Goal: Register for event/course

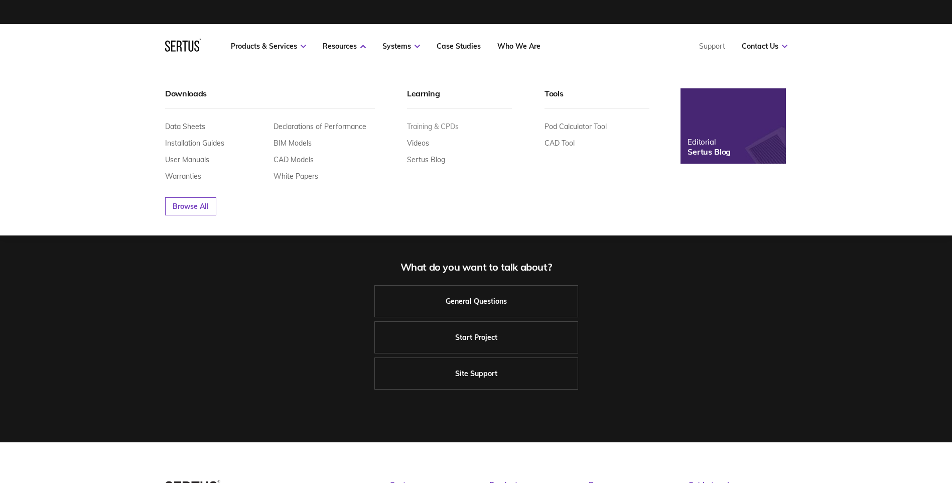
click at [448, 123] on link "Training & CPDs" at bounding box center [433, 126] width 52 height 9
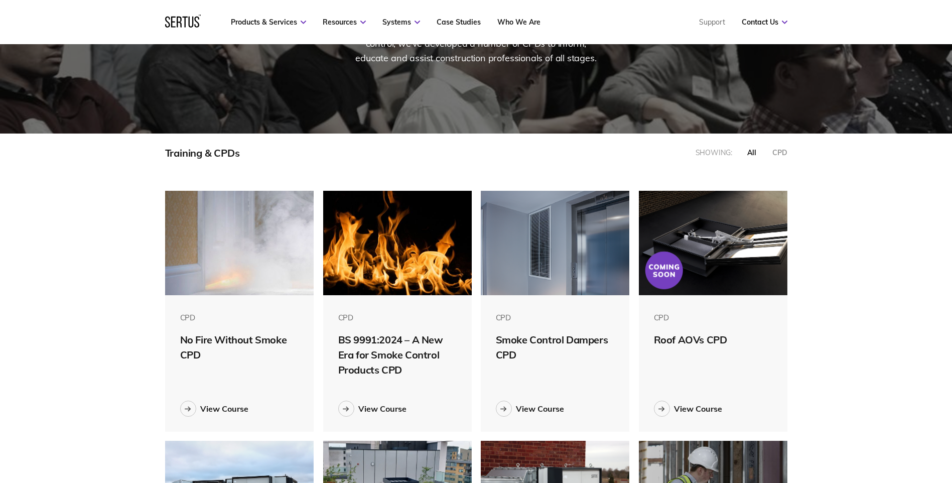
scroll to position [151, 0]
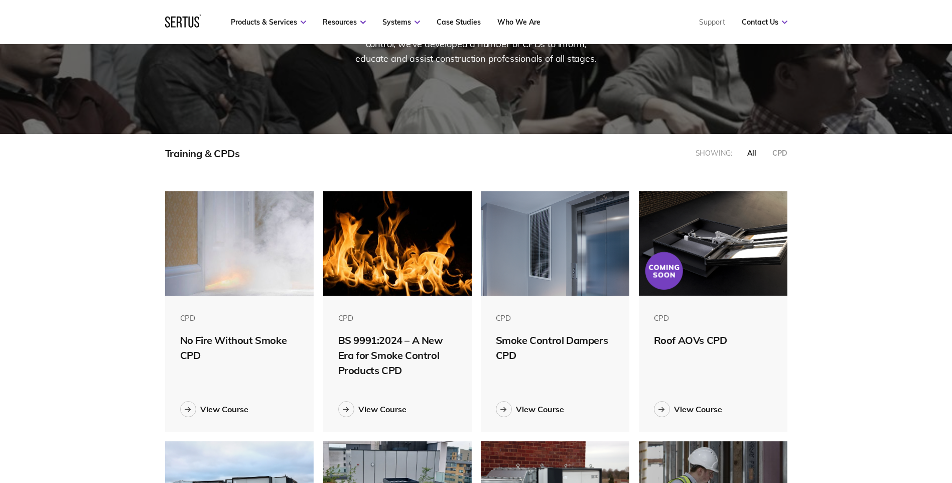
click at [713, 345] on div "Roof AOVs CPD" at bounding box center [713, 340] width 119 height 15
click at [697, 408] on div "View Course" at bounding box center [698, 409] width 48 height 10
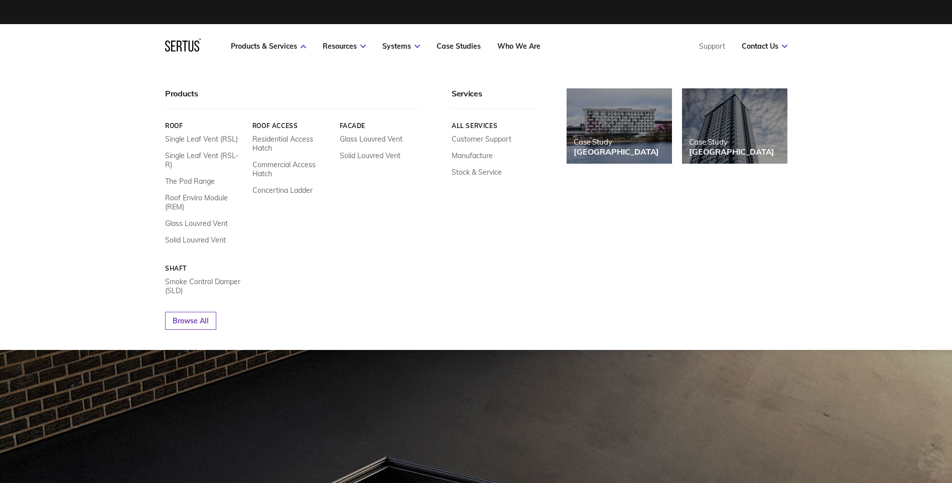
click at [170, 122] on link "Roof" at bounding box center [205, 126] width 80 height 8
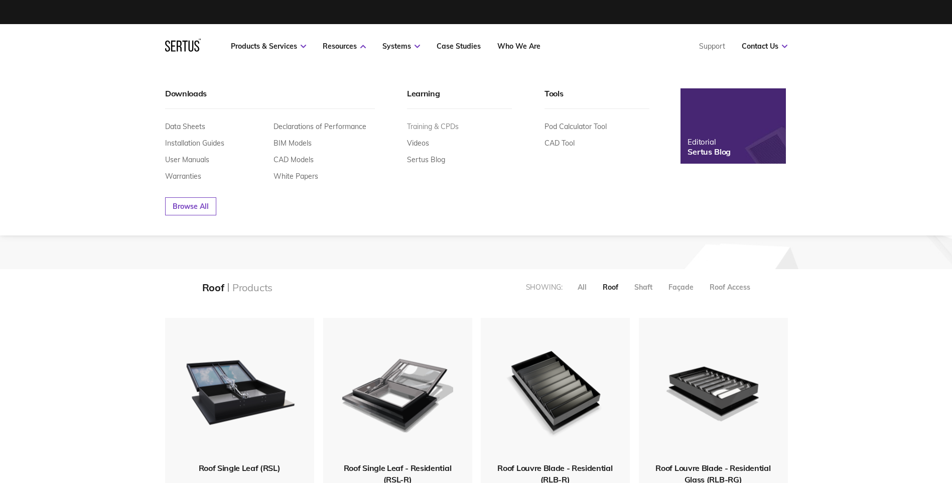
click at [420, 130] on link "Training & CPDs" at bounding box center [433, 126] width 52 height 9
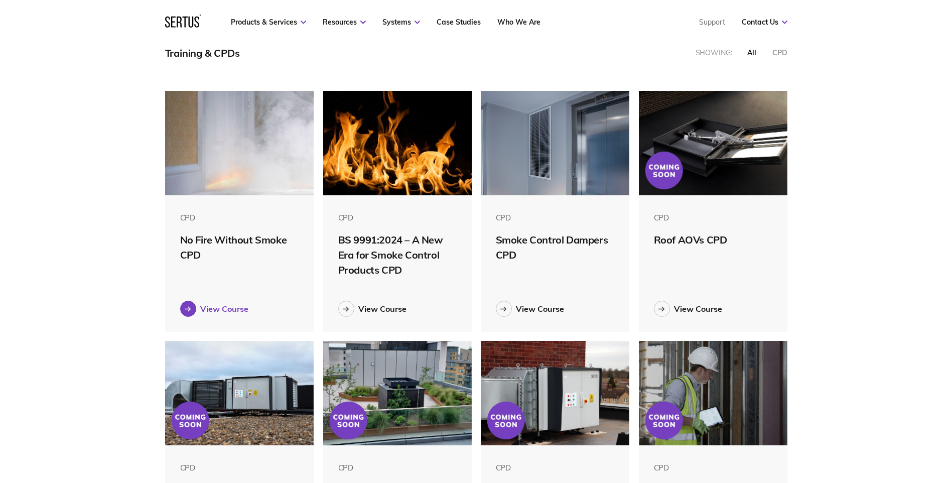
click at [239, 308] on div "View Course" at bounding box center [224, 309] width 48 height 10
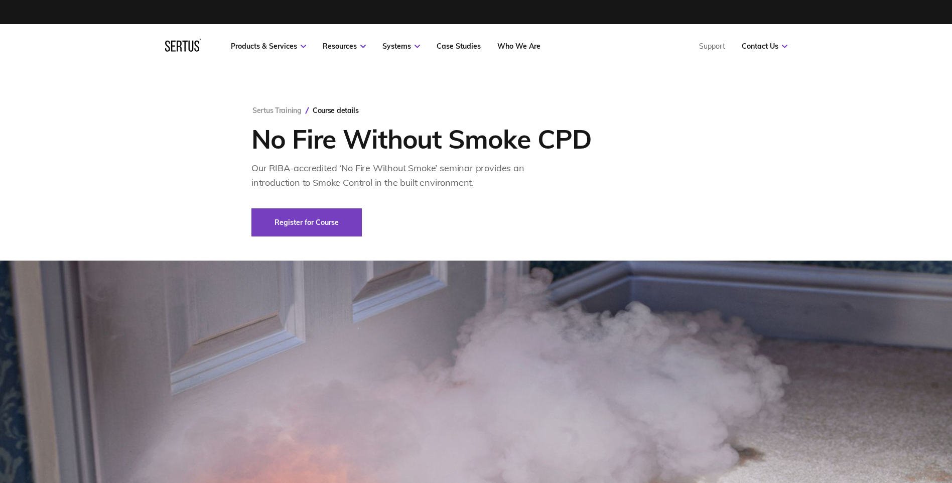
type div "[DATE]"
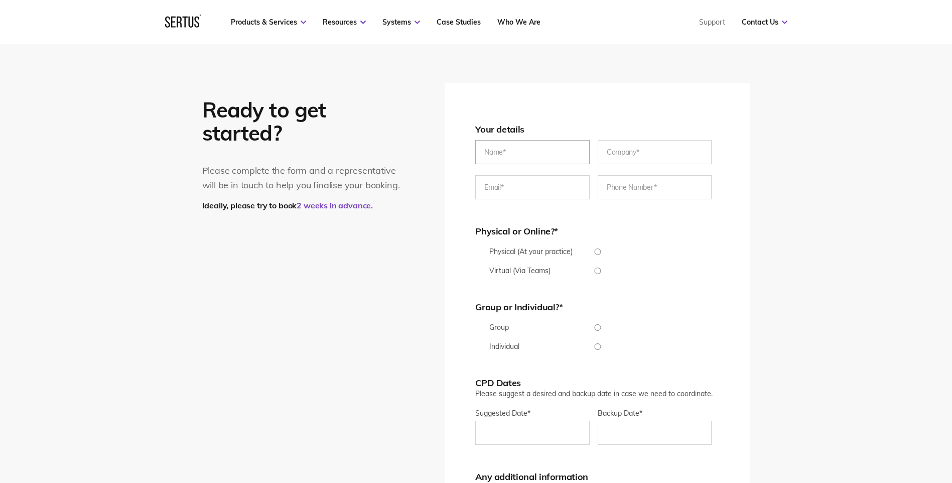
click at [505, 150] on input "text" at bounding box center [532, 152] width 114 height 24
type input "[PERSON_NAME]"
click at [677, 155] on input "text" at bounding box center [655, 152] width 114 height 24
type input "Life Size Architecure"
click at [560, 183] on input "email" at bounding box center [532, 187] width 114 height 24
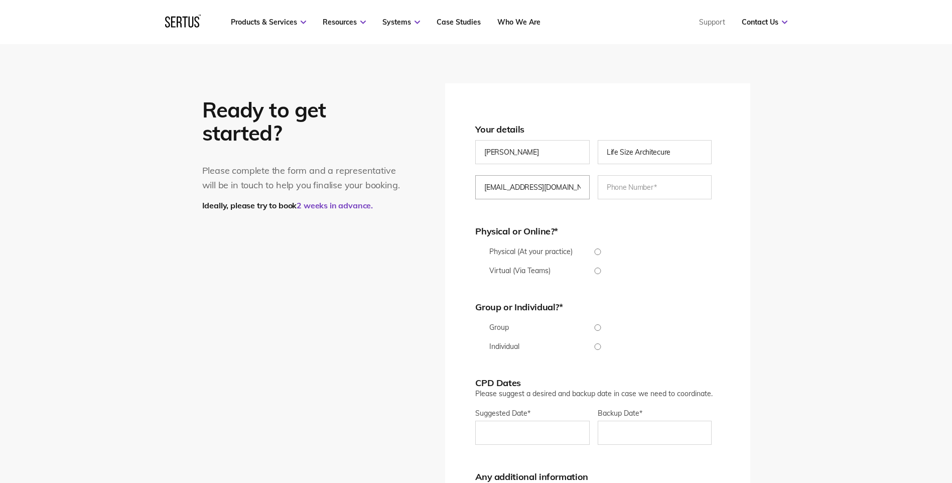
type input "[EMAIL_ADDRESS][DOMAIN_NAME]"
click at [648, 185] on input "tel" at bounding box center [655, 187] width 114 height 24
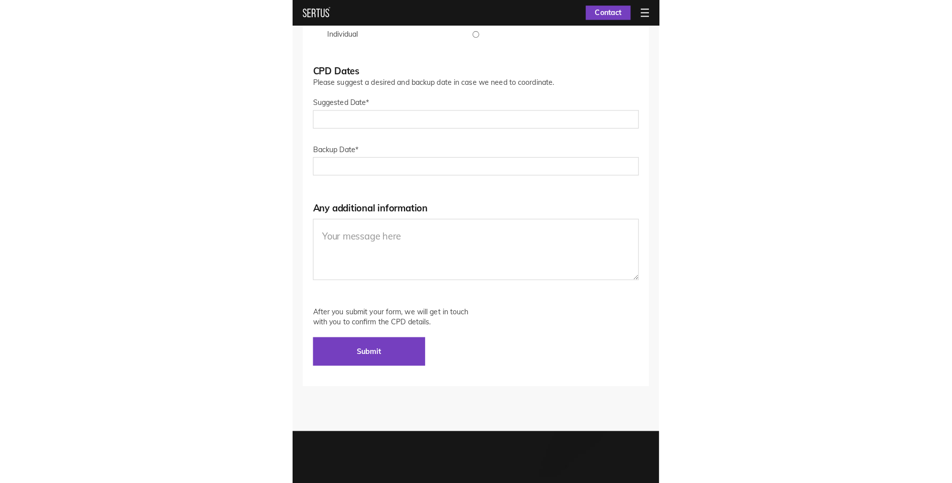
scroll to position [1807, 0]
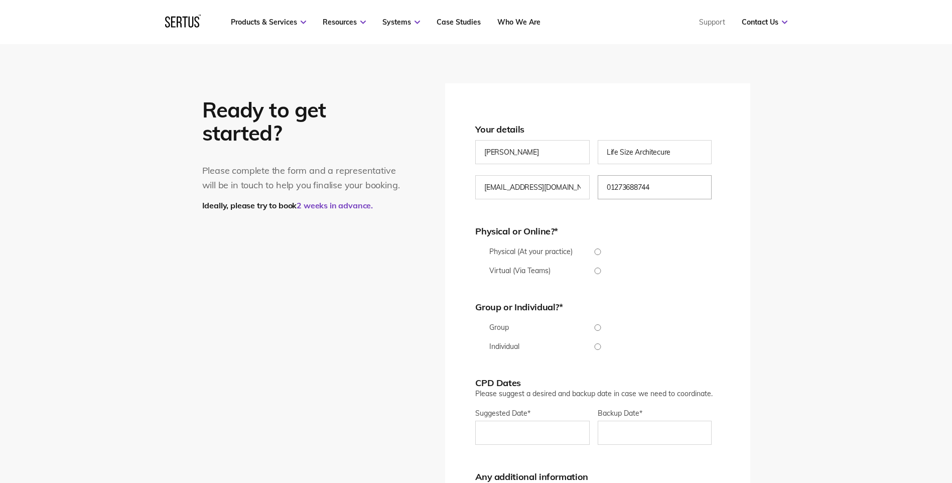
type input "01273688744"
click at [599, 269] on input "Virtual (Via Teams)" at bounding box center [597, 271] width 244 height 7
radio input "true"
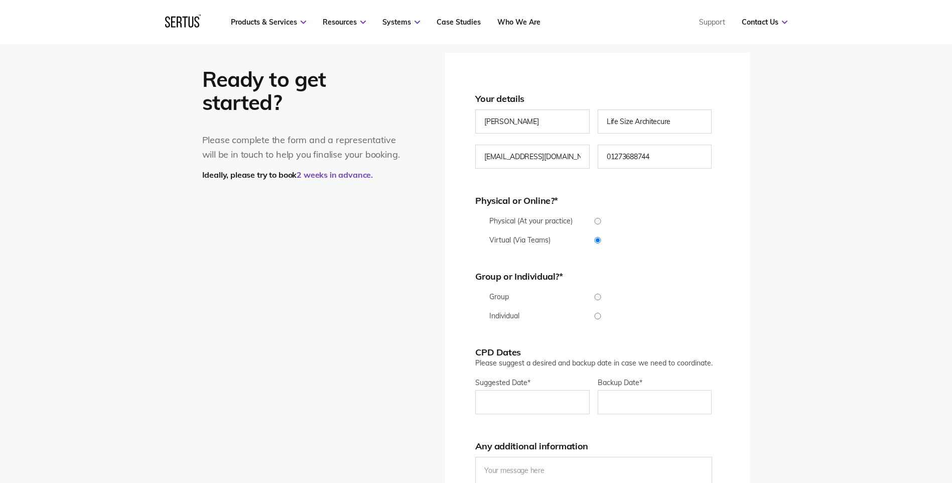
scroll to position [1908, 0]
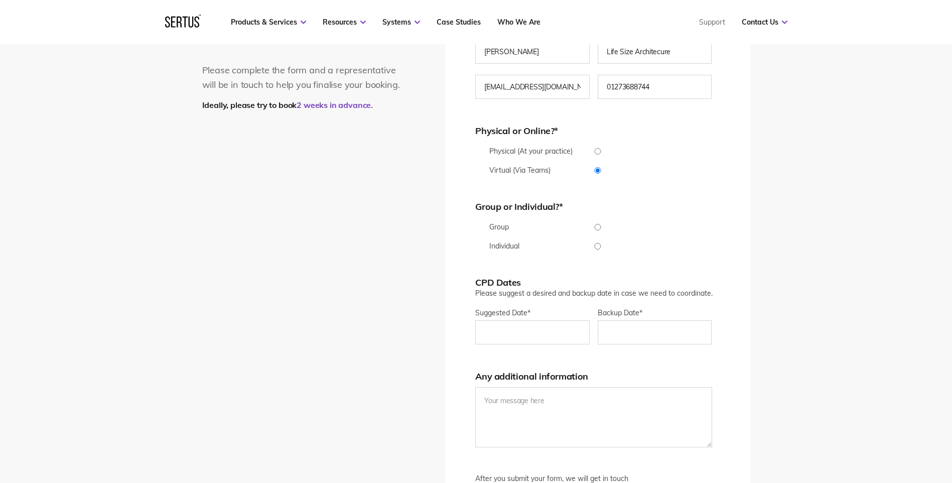
click at [594, 227] on input "Group" at bounding box center [597, 227] width 244 height 7
radio input "true"
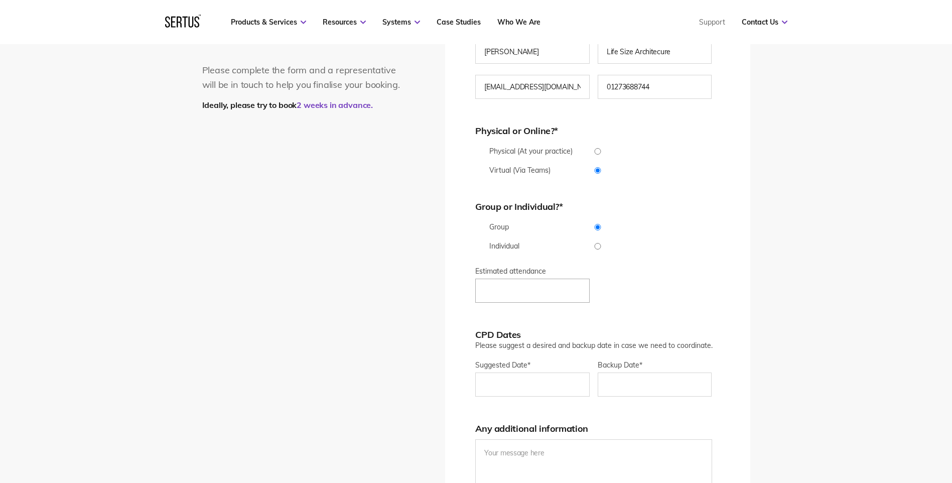
click at [544, 287] on input "Estimated attendance" at bounding box center [532, 291] width 114 height 24
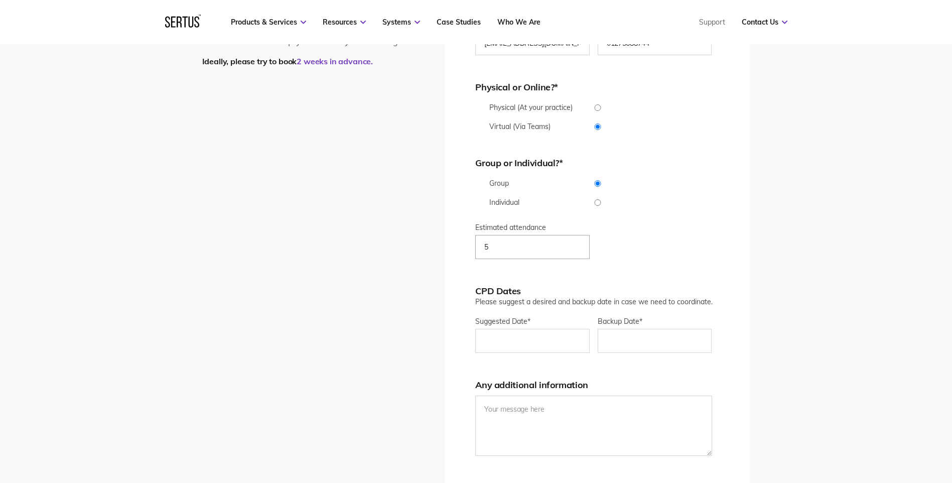
scroll to position [2008, 0]
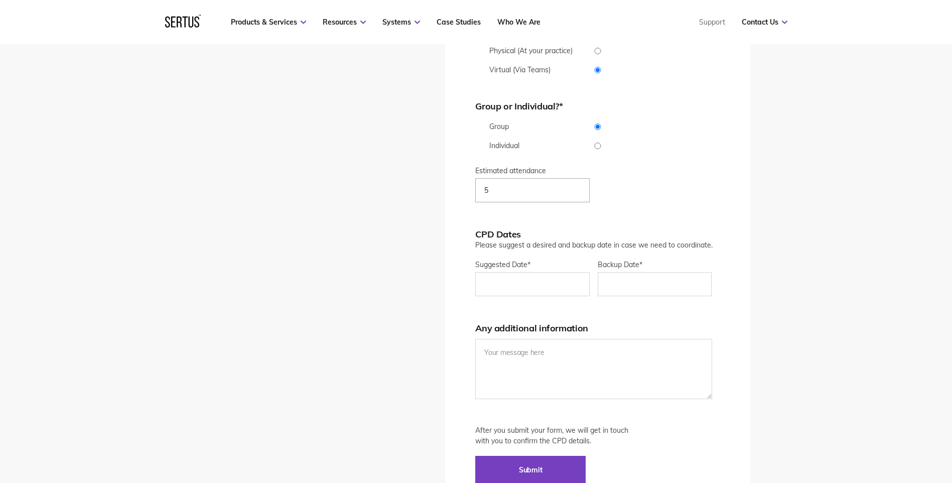
type input "5"
click at [553, 290] on input "Suggested Date *" at bounding box center [532, 284] width 114 height 24
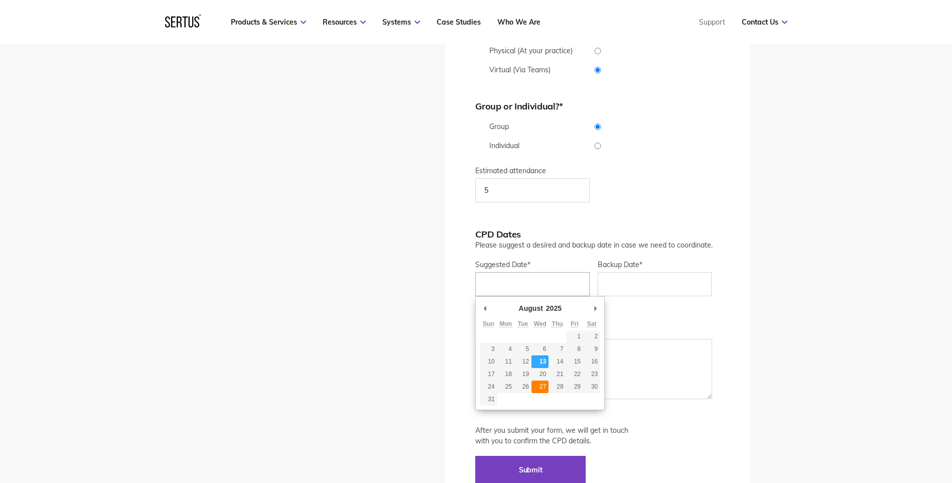
type div "[DATE]"
type input "[DATE]"
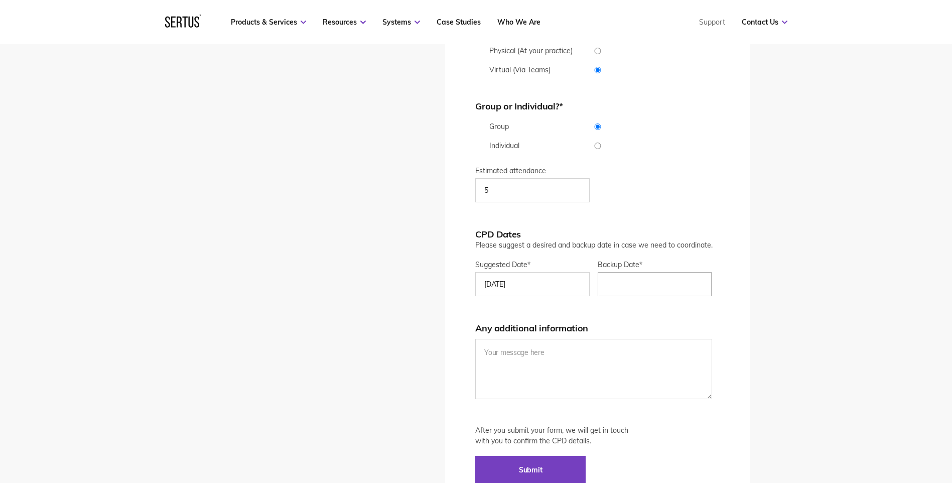
click at [619, 275] on input "Backup Date*" at bounding box center [655, 284] width 114 height 24
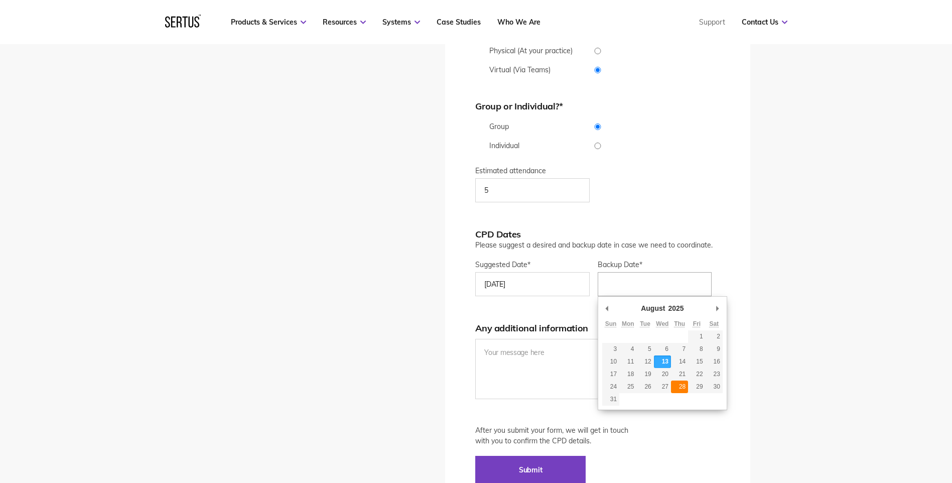
type div "[DATE]"
type input "[DATE]"
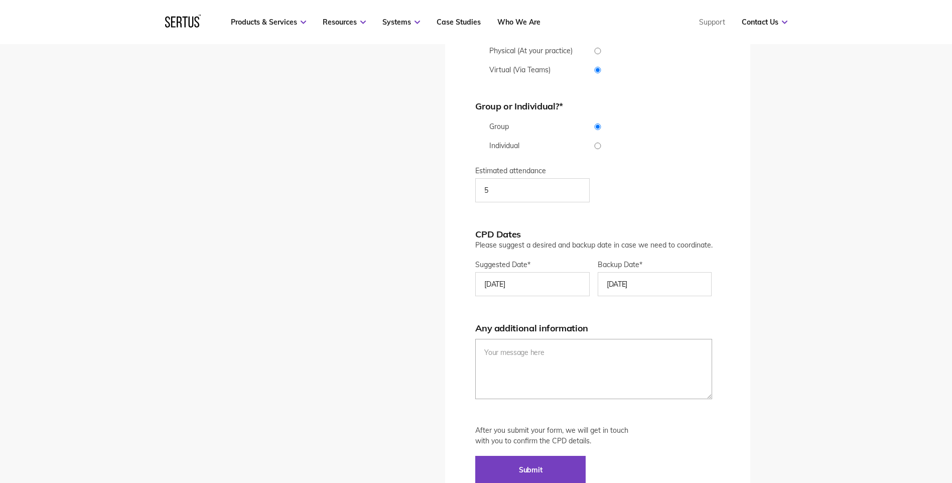
click at [603, 379] on textarea at bounding box center [593, 369] width 236 height 60
type textarea "A"
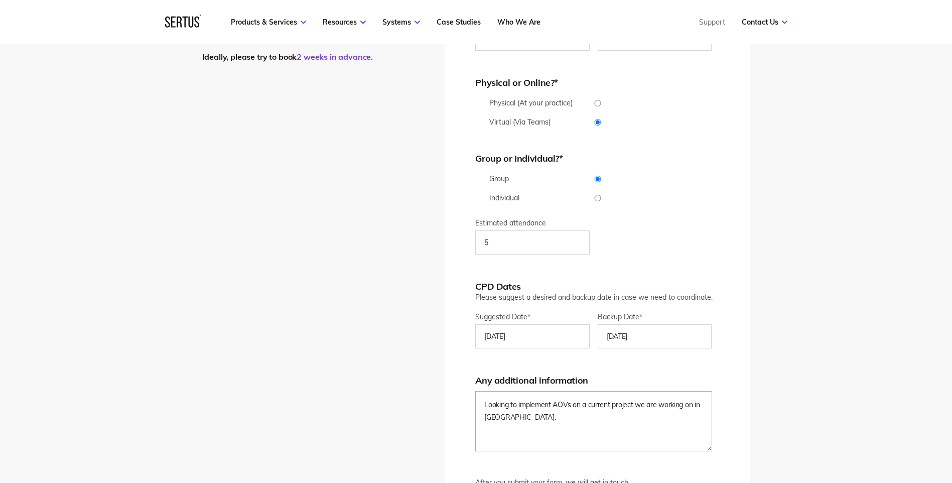
scroll to position [1908, 0]
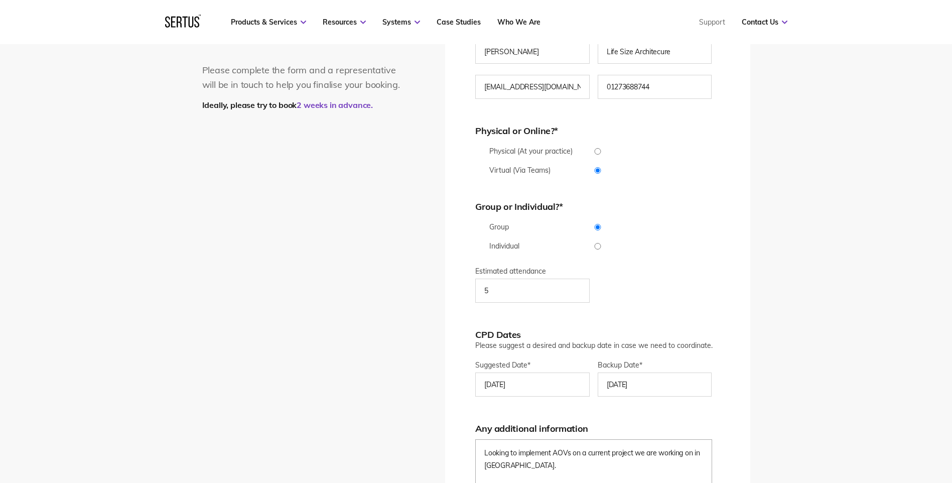
type textarea "Looking to implement AOVs on a current project we are working on in [GEOGRAPHIC…"
click at [595, 154] on input "Physical (At your practice)" at bounding box center [597, 151] width 244 height 7
radio input "true"
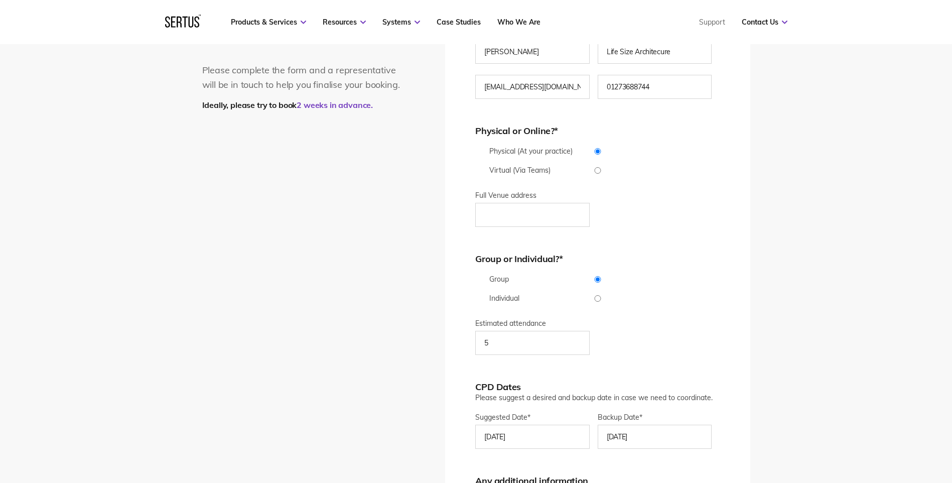
click at [601, 172] on input "Virtual (Via Teams)" at bounding box center [597, 170] width 244 height 7
radio input "true"
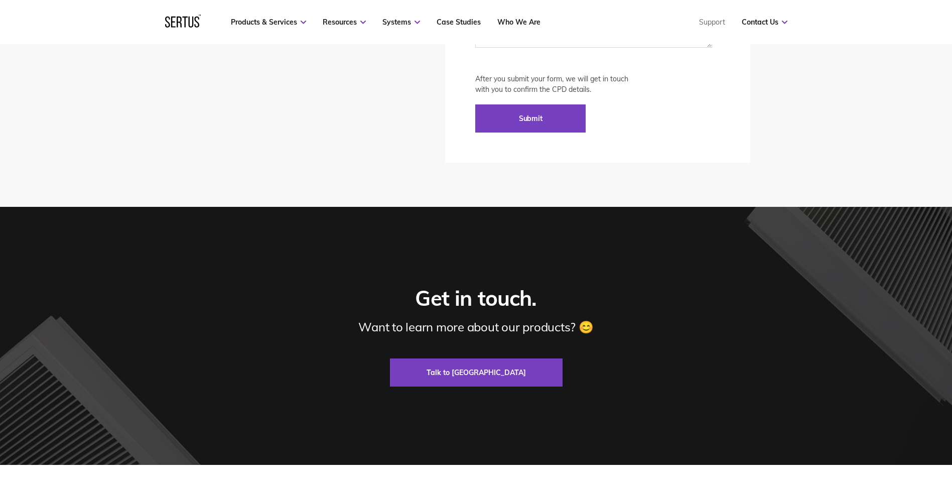
scroll to position [2209, 0]
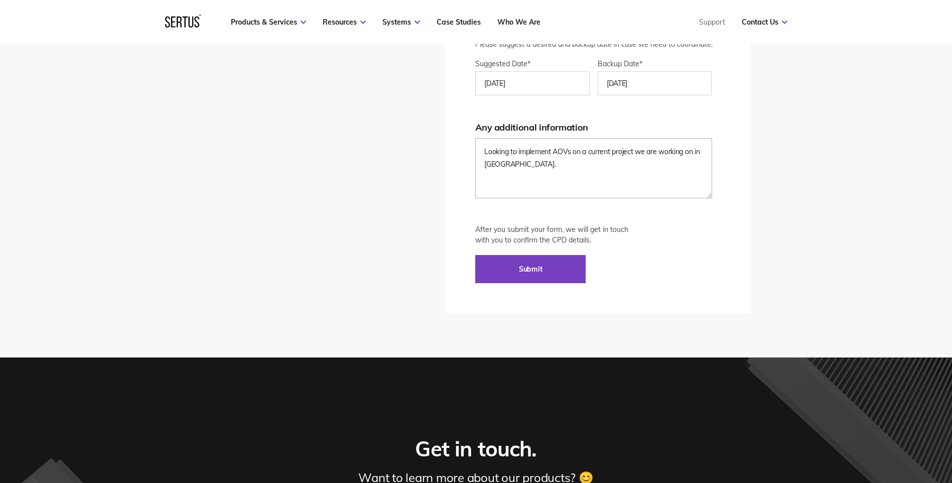
click at [537, 165] on textarea "Looking to implement AOVs on a current project we are working on in [GEOGRAPHIC…" at bounding box center [593, 168] width 236 height 60
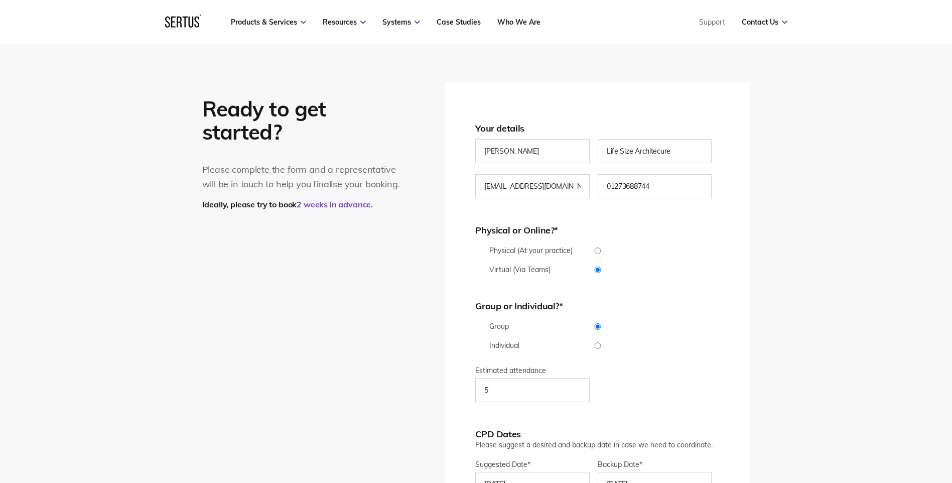
scroll to position [1757, 0]
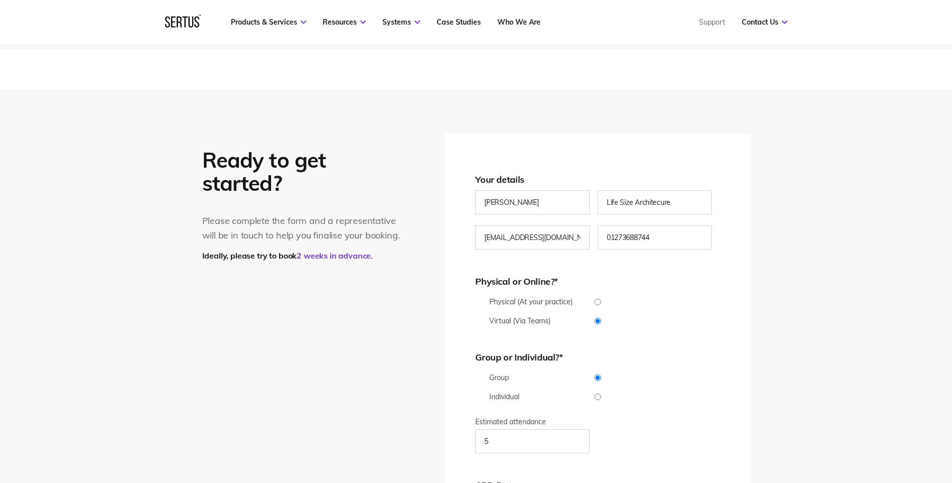
type textarea "Looking to implement AOVs on a current project we are working on in [GEOGRAPHIC…"
click at [599, 305] on input "Physical (At your practice)" at bounding box center [597, 302] width 244 height 7
radio input "true"
click at [529, 359] on input "Full Venue address" at bounding box center [532, 365] width 114 height 24
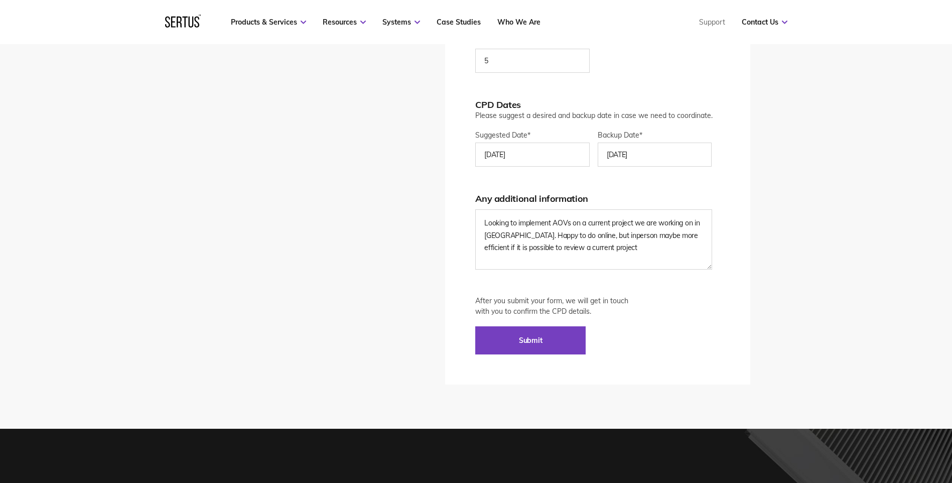
scroll to position [2259, 0]
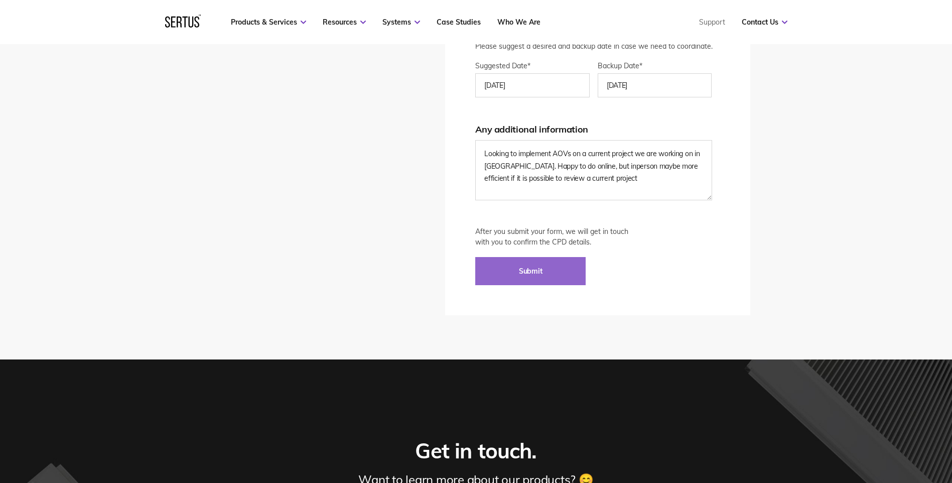
type input "[STREET_ADDRESS]"
click at [533, 274] on input "Submit" at bounding box center [530, 271] width 110 height 28
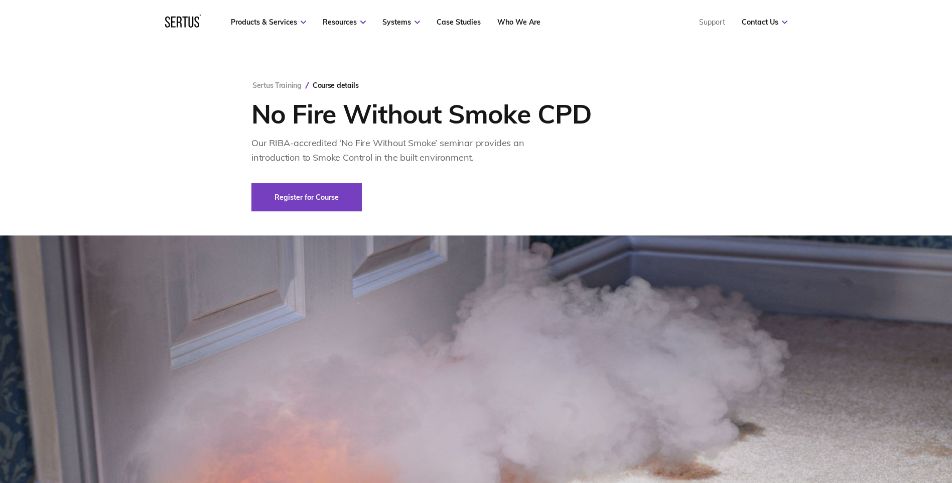
scroll to position [0, 0]
